Goal: Navigation & Orientation: Find specific page/section

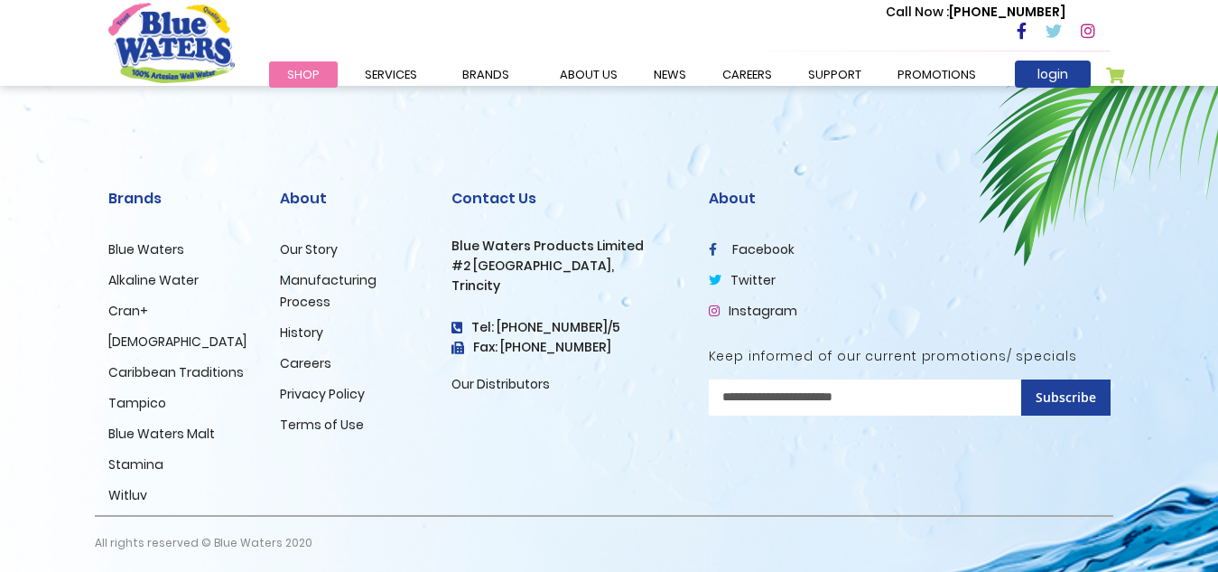
scroll to position [3090, 0]
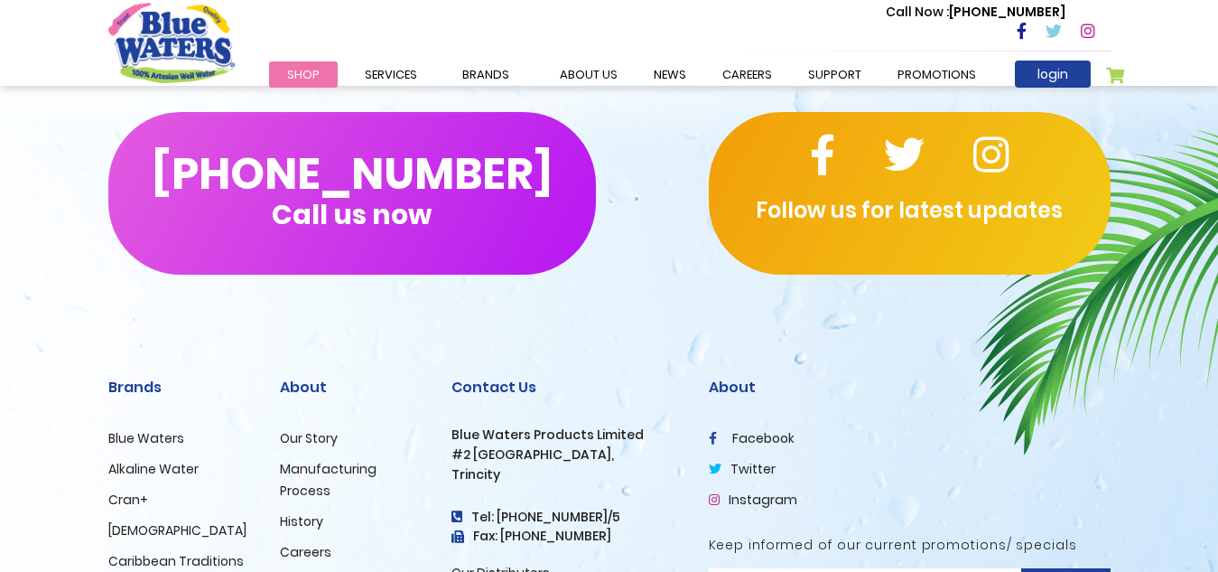
scroll to position [993, 0]
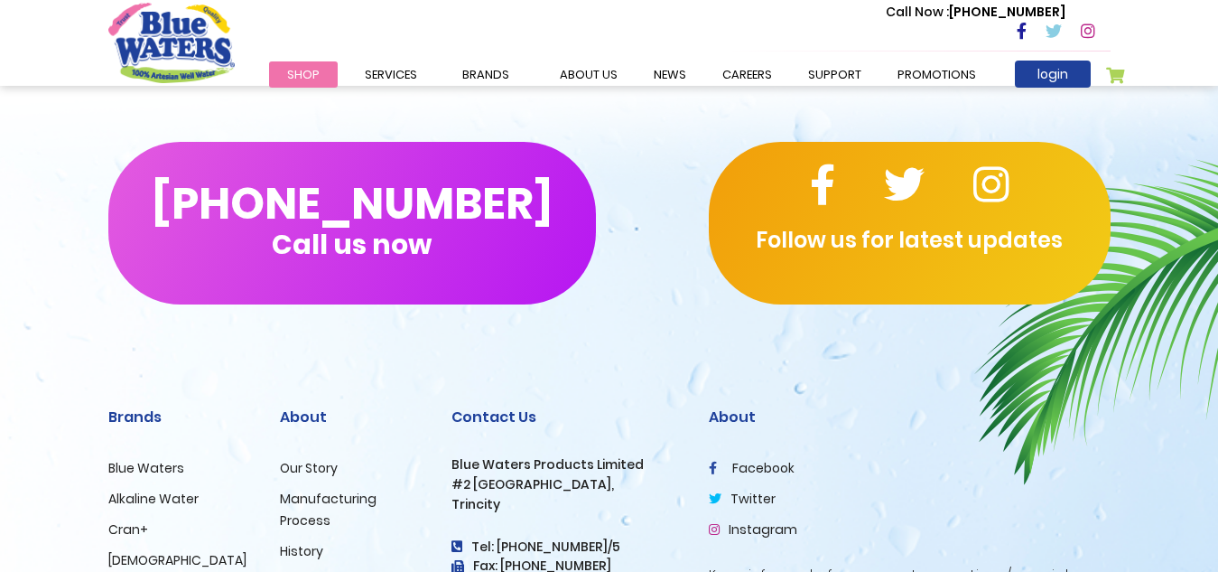
click at [152, 462] on link "Blue Waters" at bounding box center [146, 468] width 76 height 18
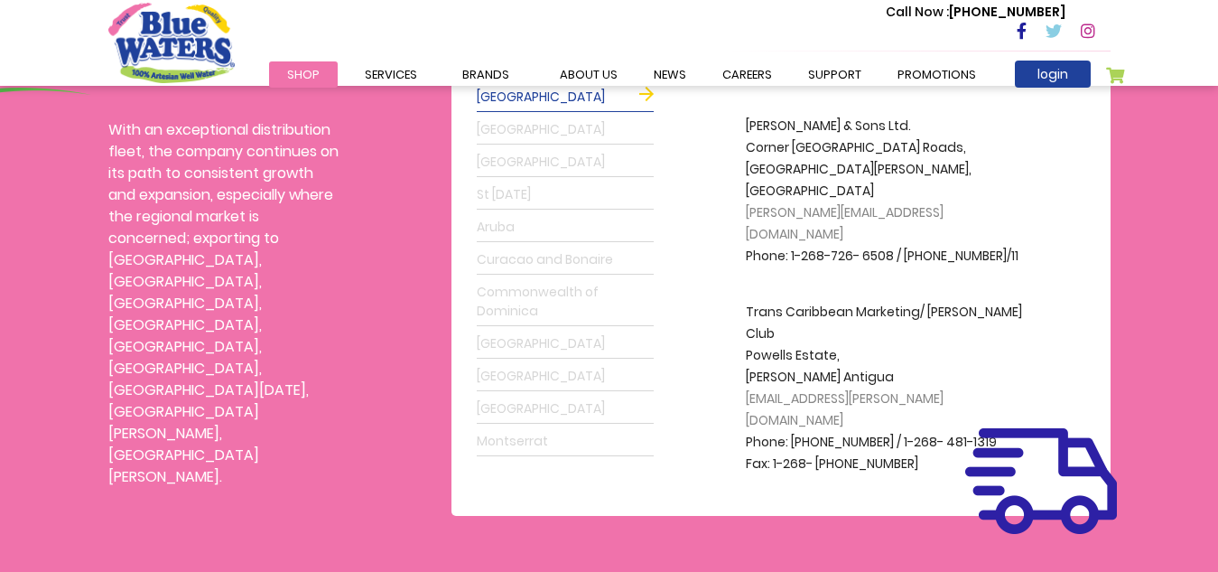
scroll to position [542, 0]
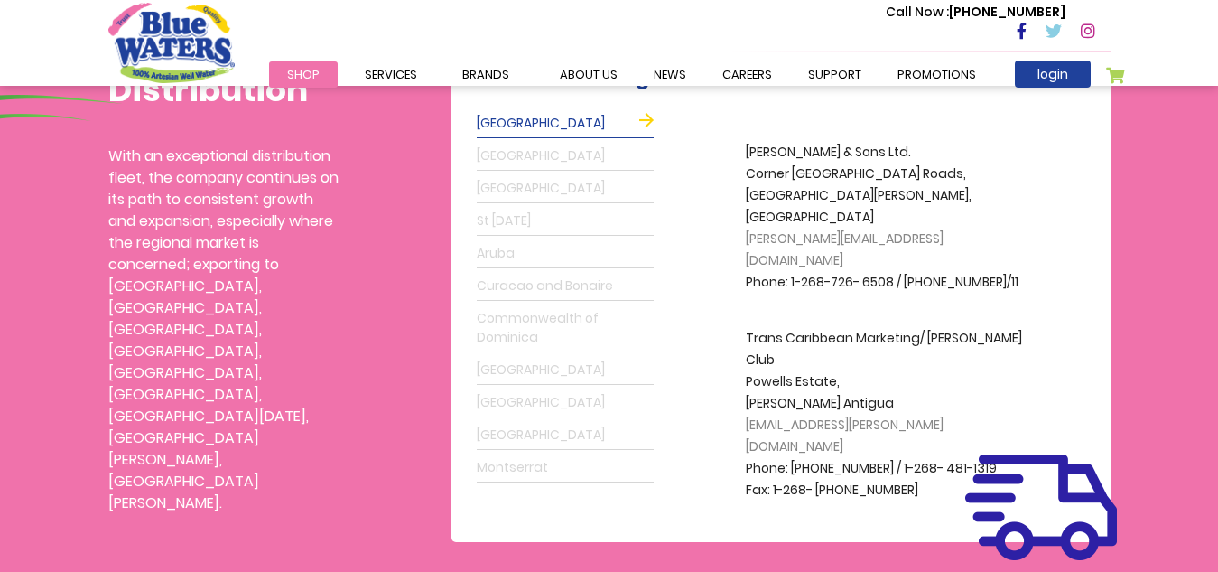
click at [566, 367] on link "Guyana" at bounding box center [565, 370] width 177 height 29
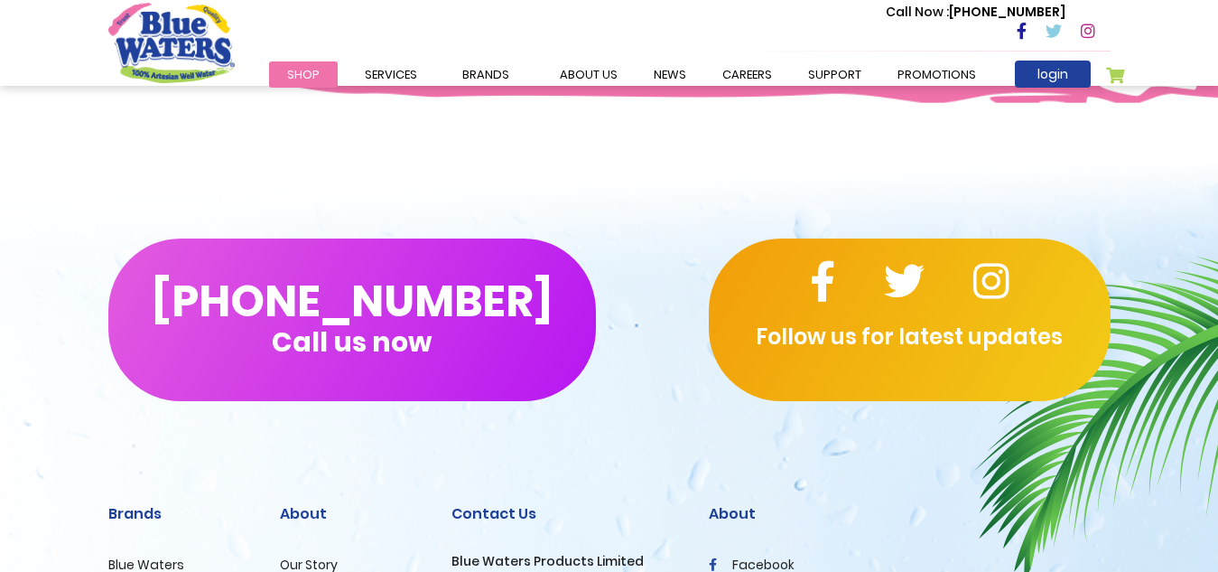
scroll to position [1174, 0]
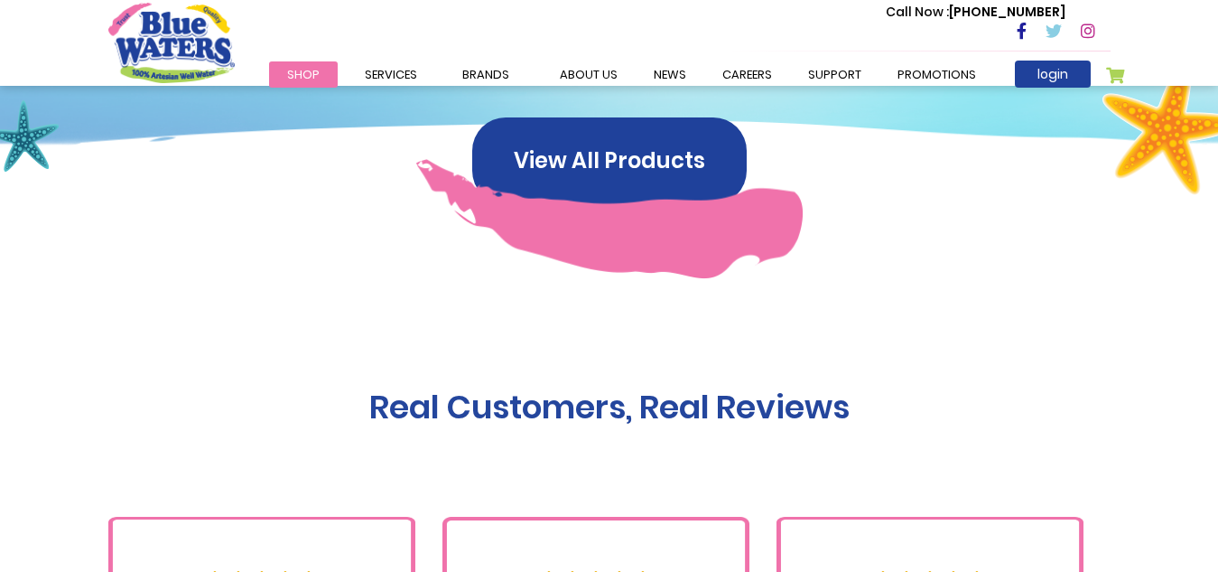
scroll to position [1625, 0]
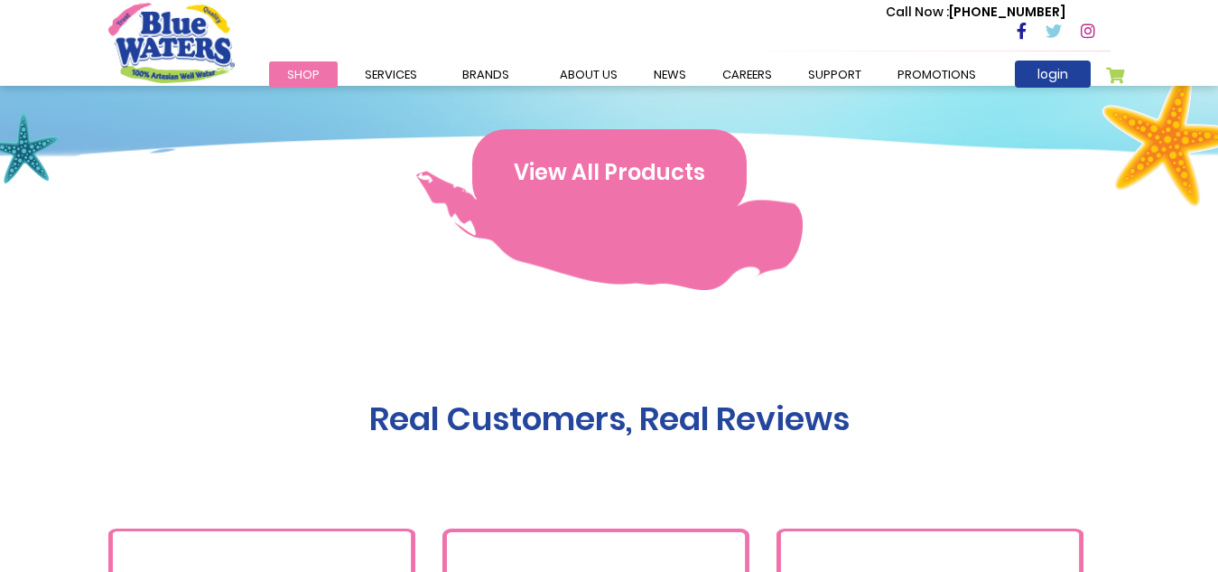
click at [614, 180] on button "View All Products" at bounding box center [609, 172] width 275 height 87
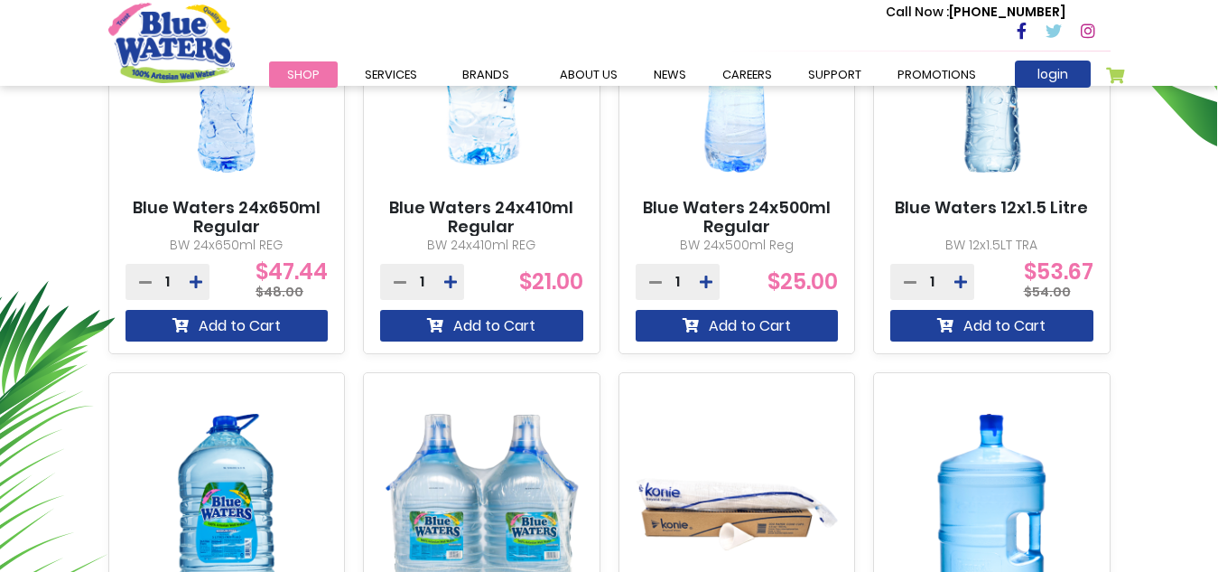
scroll to position [722, 0]
